Goal: Use online tool/utility: Utilize a website feature to perform a specific function

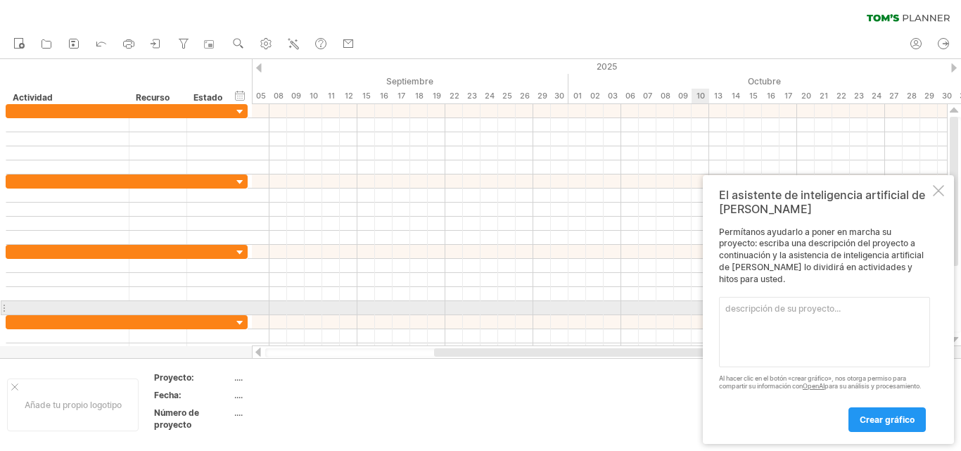
click at [807, 310] on textarea at bounding box center [824, 332] width 211 height 70
click at [773, 307] on textarea at bounding box center [824, 332] width 211 height 70
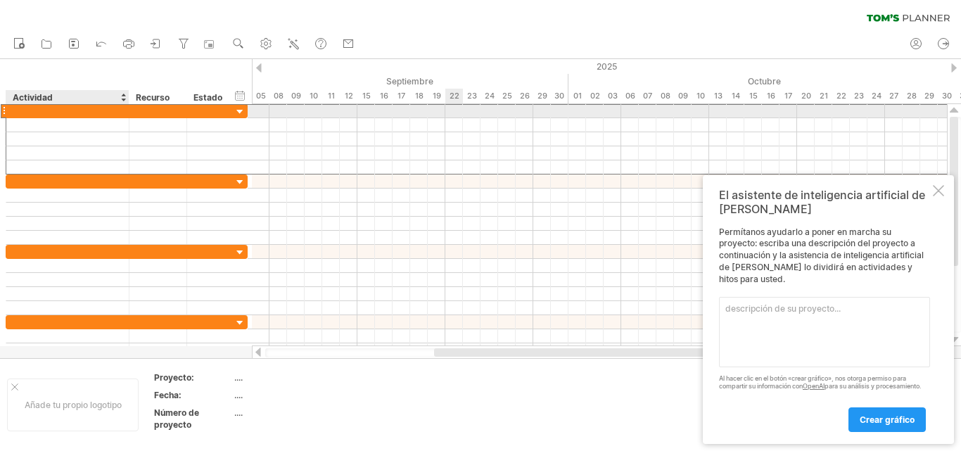
click at [68, 115] on div at bounding box center [67, 110] width 108 height 13
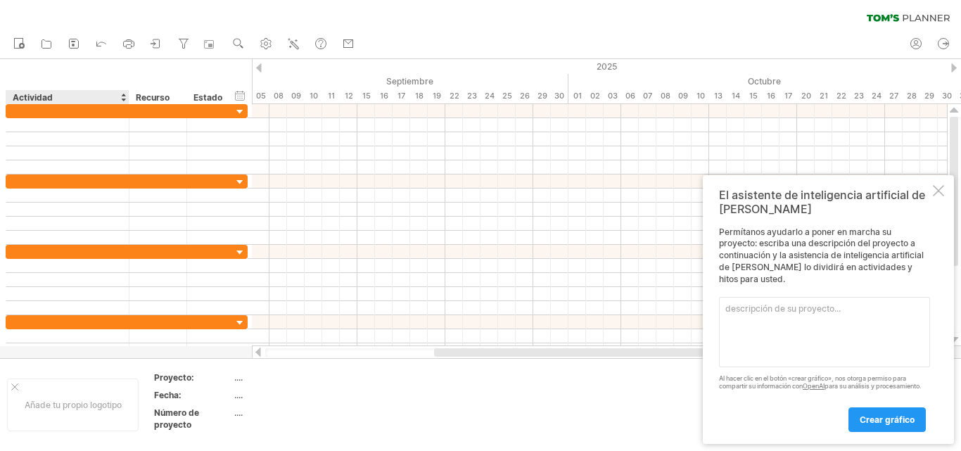
click at [115, 96] on div "Actividad" at bounding box center [67, 97] width 108 height 14
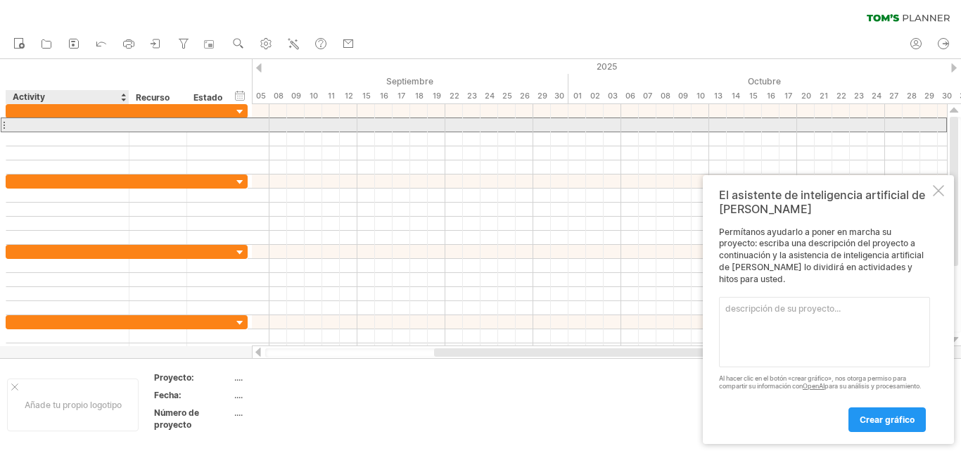
click at [58, 130] on div at bounding box center [67, 124] width 108 height 13
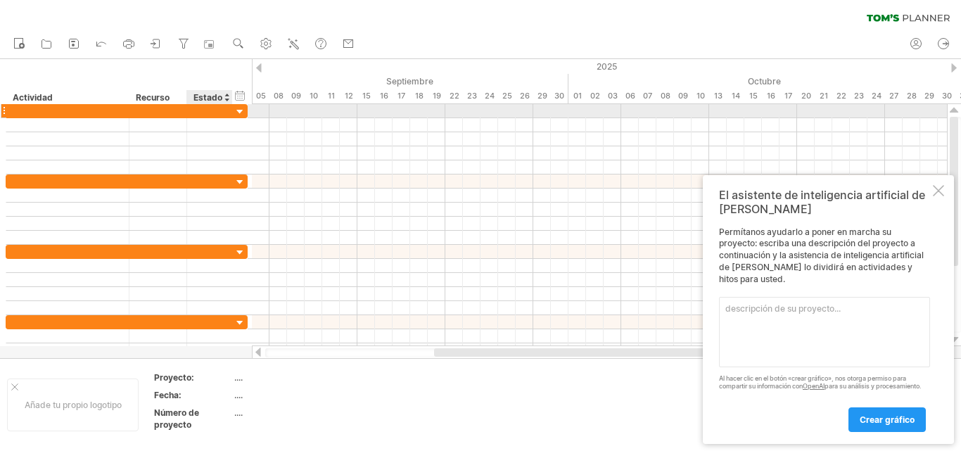
click at [234, 109] on div at bounding box center [240, 112] width 13 height 13
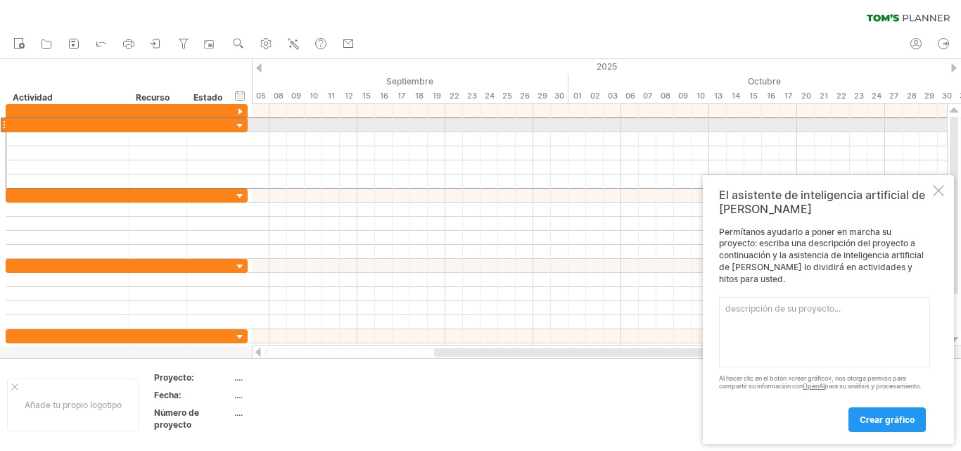
click at [3, 125] on div at bounding box center [4, 125] width 6 height 15
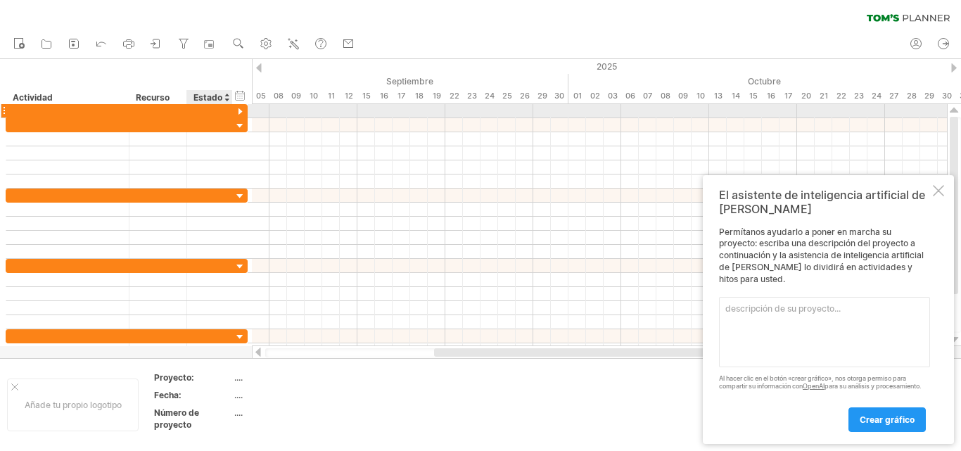
click at [242, 110] on div at bounding box center [240, 112] width 13 height 13
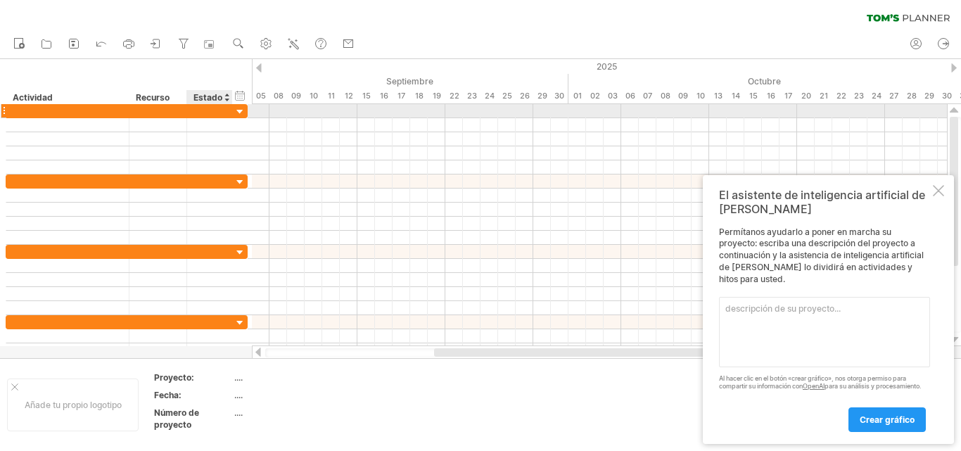
click at [242, 110] on div at bounding box center [240, 112] width 13 height 13
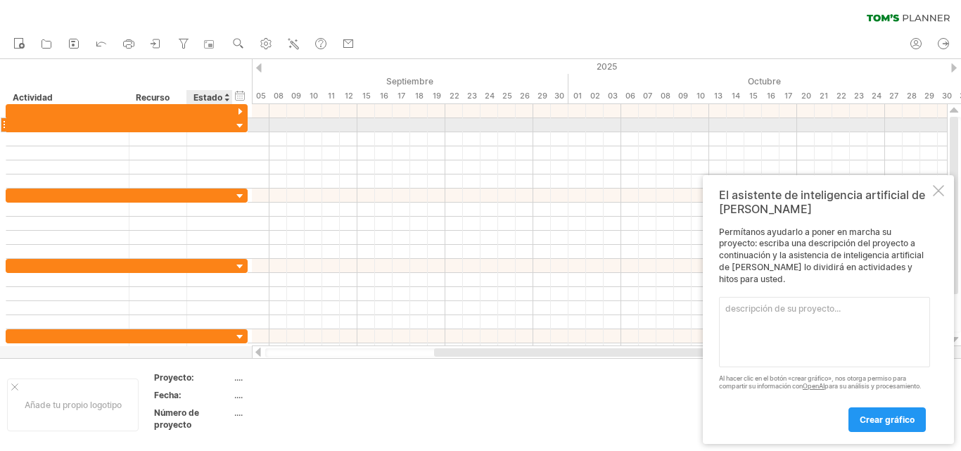
click at [241, 125] on div at bounding box center [240, 126] width 13 height 13
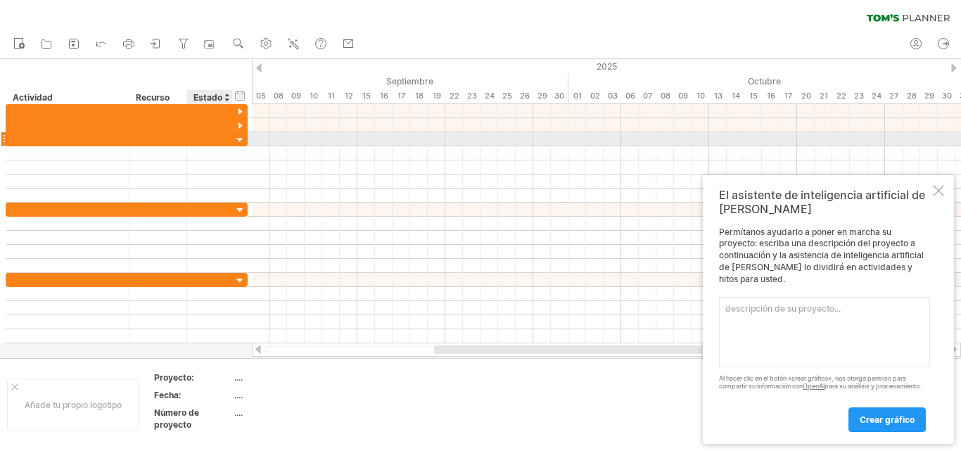
click at [240, 138] on div at bounding box center [240, 140] width 13 height 13
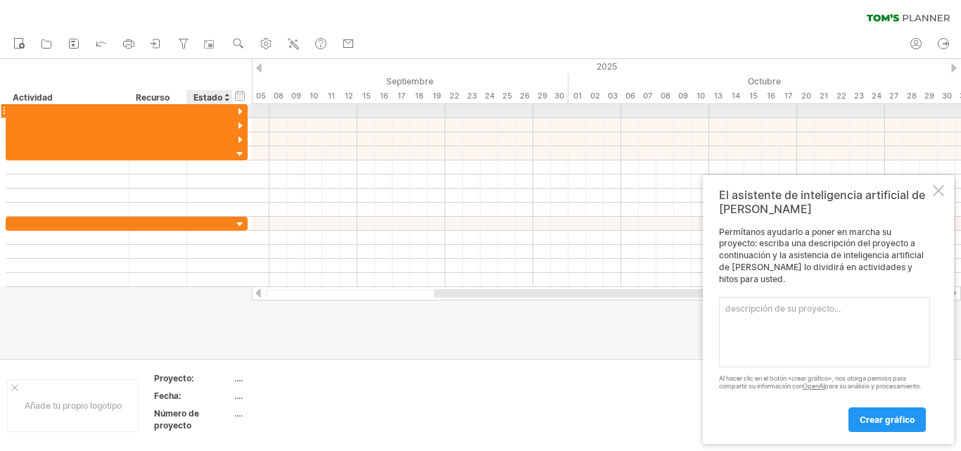
click at [239, 113] on div at bounding box center [240, 112] width 13 height 13
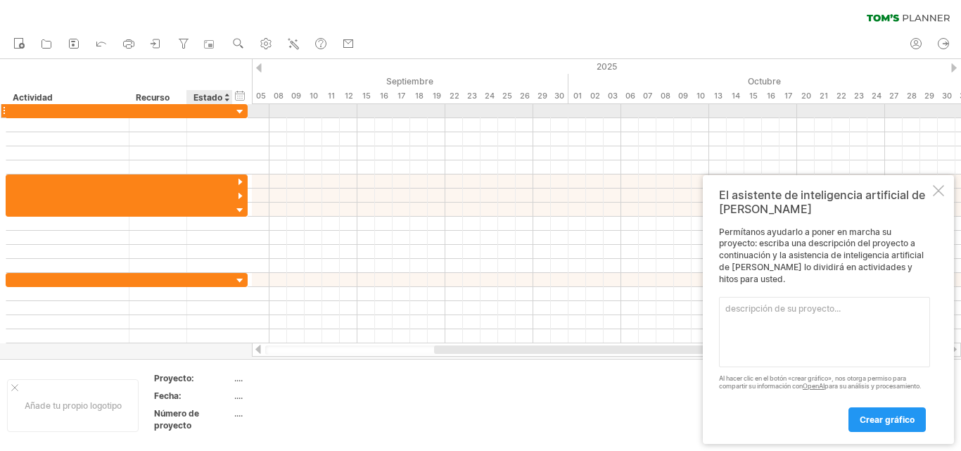
click at [239, 113] on div at bounding box center [240, 112] width 13 height 13
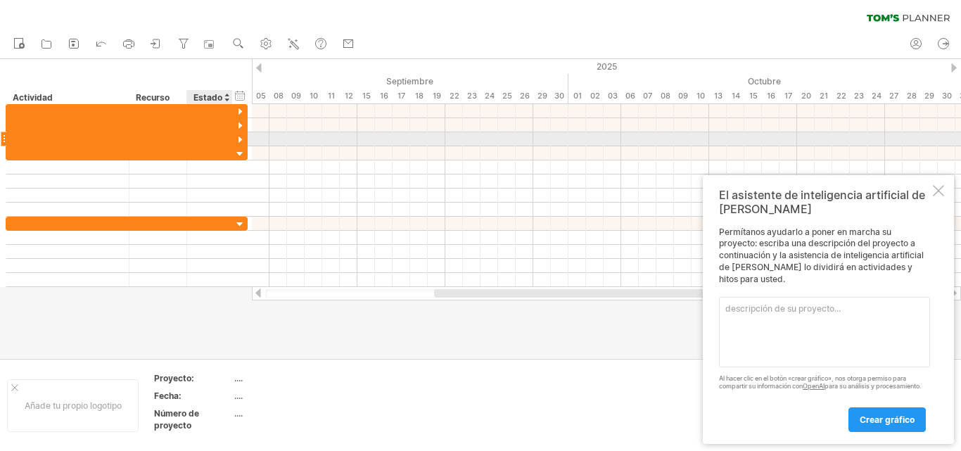
click at [237, 137] on div at bounding box center [240, 140] width 13 height 13
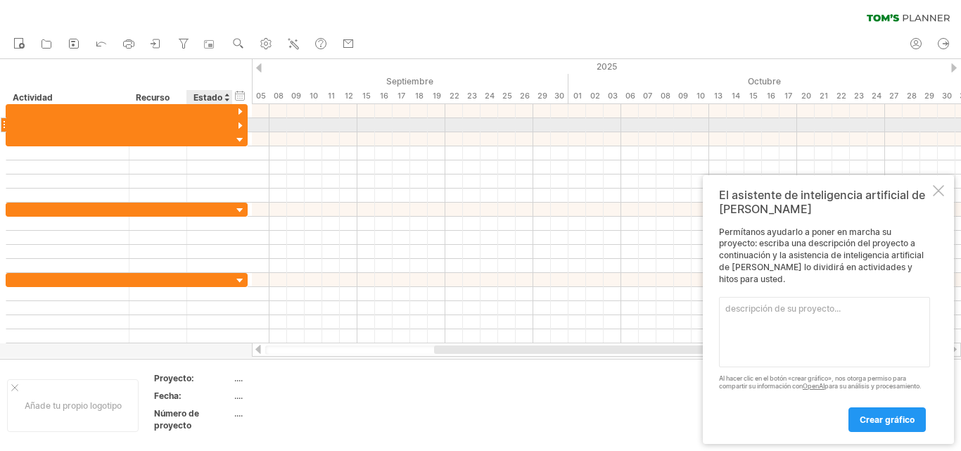
click at [242, 125] on div at bounding box center [240, 126] width 13 height 13
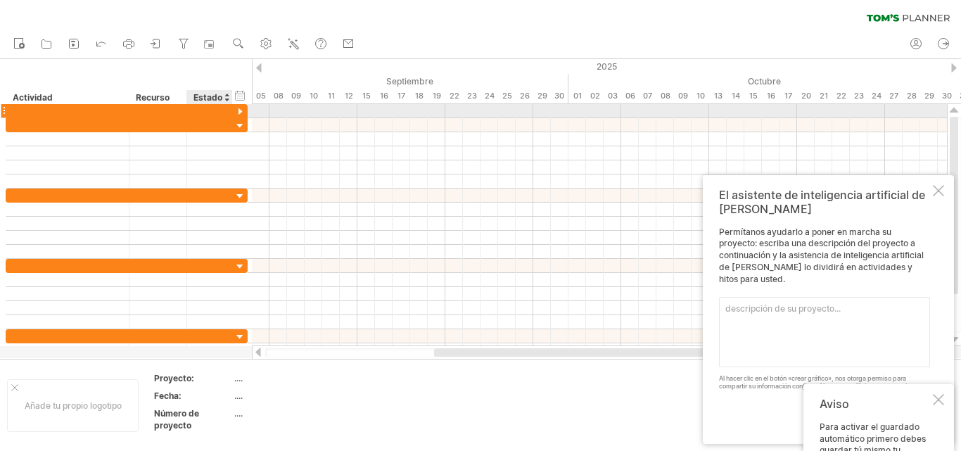
click at [242, 108] on div at bounding box center [240, 112] width 13 height 13
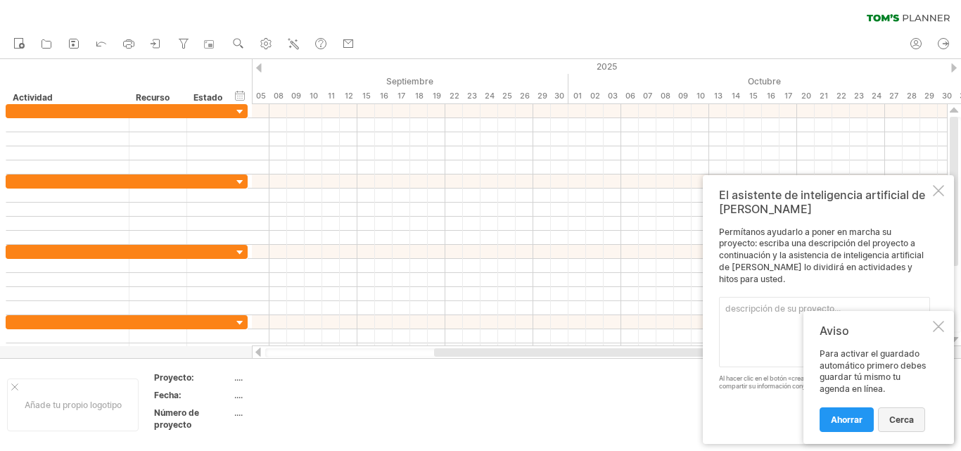
click at [899, 415] on font "cerca" at bounding box center [902, 420] width 25 height 11
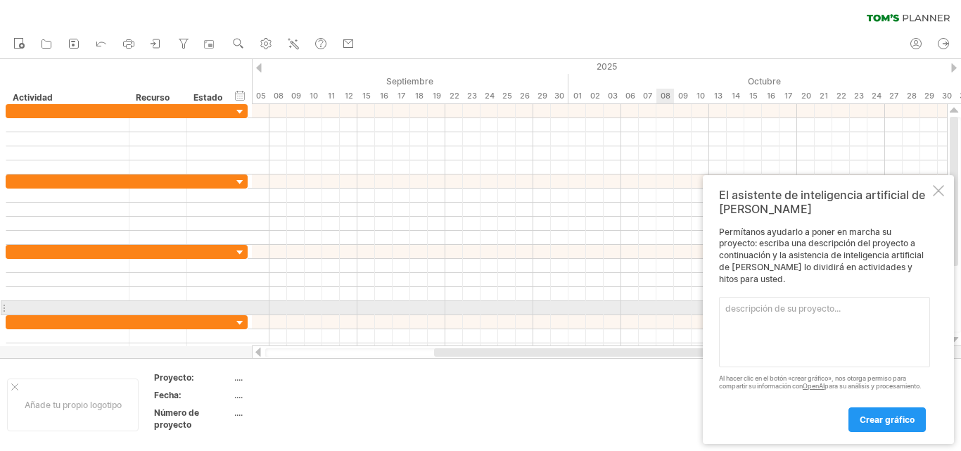
click at [785, 314] on textarea at bounding box center [824, 332] width 211 height 70
paste textarea "Delincuencia en [GEOGRAPHIC_DATA], [GEOGRAPHIC_DATA]: programa de seguridad en …"
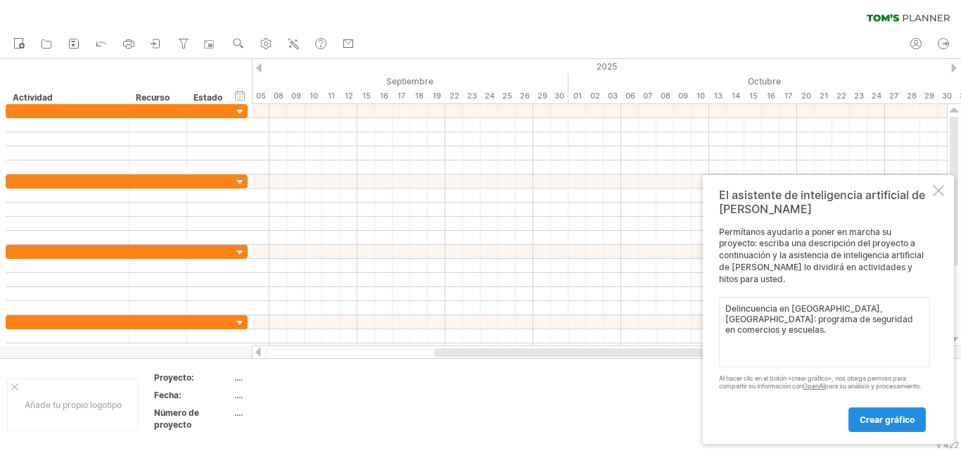
type textarea "Delincuencia en [GEOGRAPHIC_DATA], [GEOGRAPHIC_DATA]: programa de seguridad en …"
click at [901, 412] on link "crear gráfico" at bounding box center [887, 420] width 77 height 25
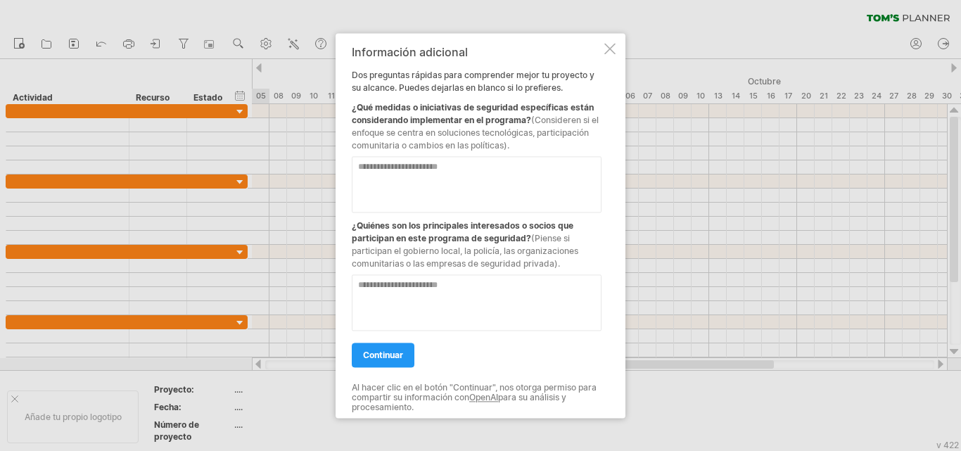
click at [450, 160] on textarea at bounding box center [477, 184] width 250 height 56
click at [372, 188] on textarea "**********" at bounding box center [477, 184] width 250 height 56
type textarea "**********"
click at [426, 282] on textarea at bounding box center [477, 302] width 250 height 56
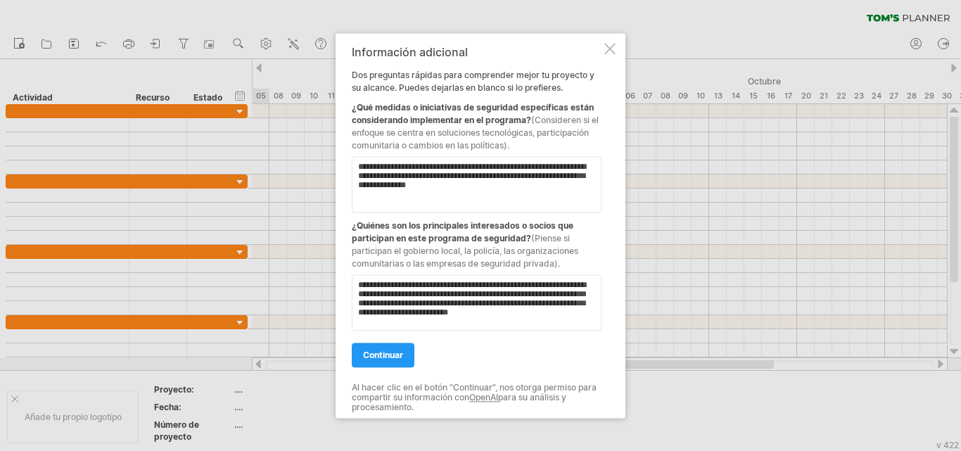
scroll to position [4, 0]
click at [376, 305] on textarea "**********" at bounding box center [477, 302] width 250 height 56
type textarea "**********"
click at [398, 355] on font "continuar" at bounding box center [383, 355] width 40 height 11
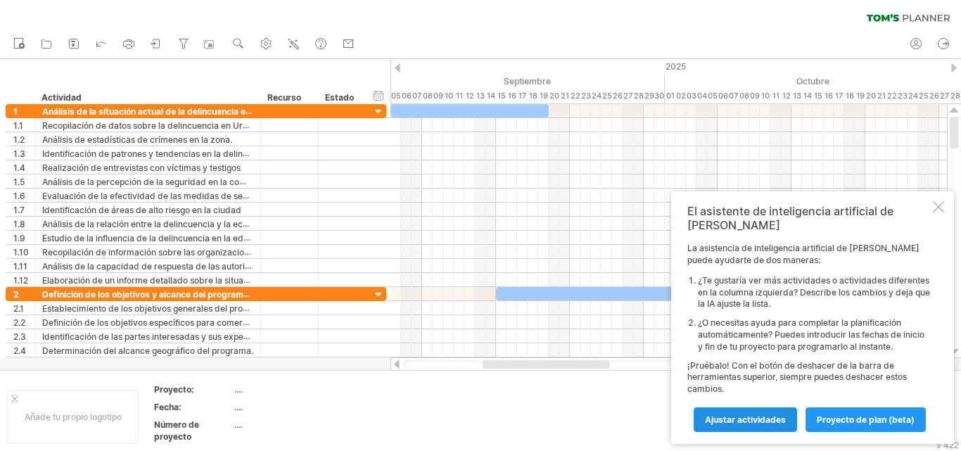
click at [756, 419] on font "Ajustar actividades" at bounding box center [745, 420] width 81 height 11
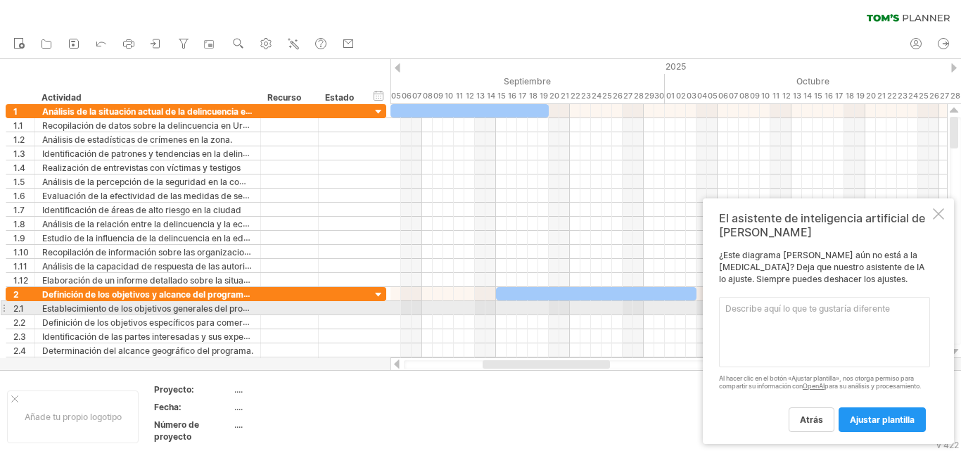
click at [780, 312] on textarea at bounding box center [824, 332] width 211 height 70
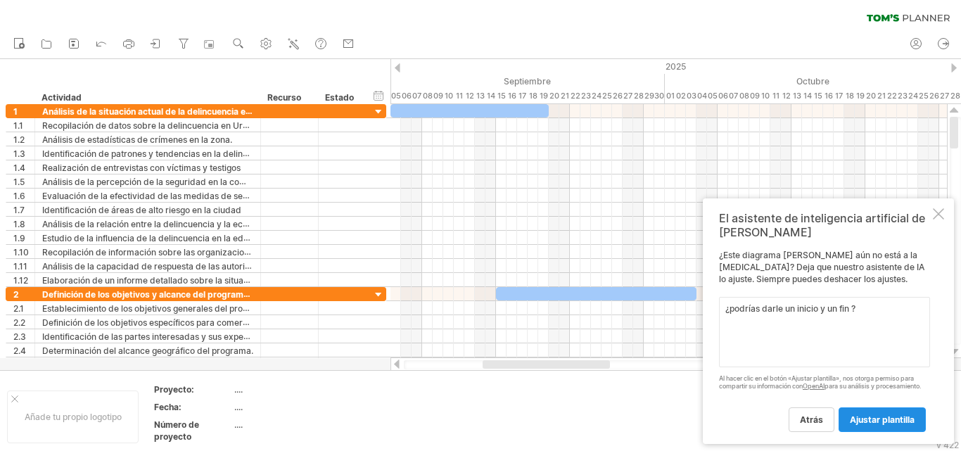
type textarea "¿podrías darle un inicio y un fin ?"
click at [875, 418] on font "ajustar plantilla" at bounding box center [882, 420] width 65 height 11
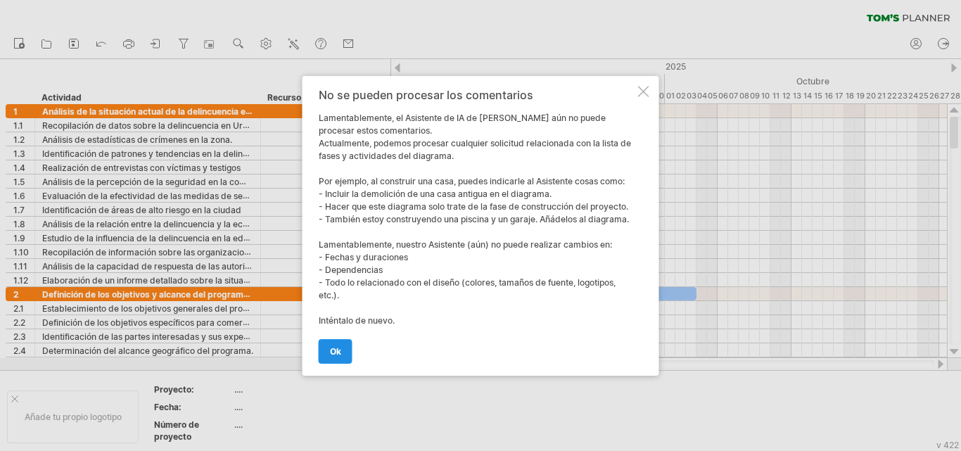
click at [346, 350] on link "OK" at bounding box center [336, 351] width 34 height 25
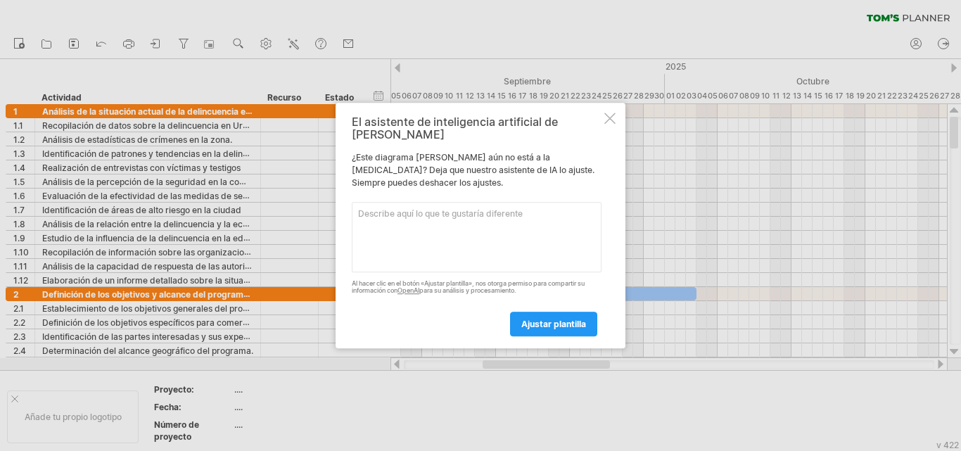
click at [433, 233] on textarea at bounding box center [477, 237] width 250 height 70
